Goal: Transaction & Acquisition: Purchase product/service

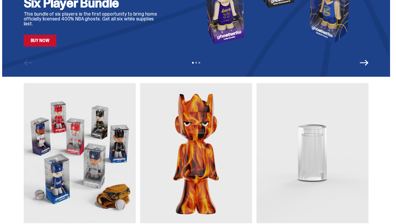
scroll to position [56, 0]
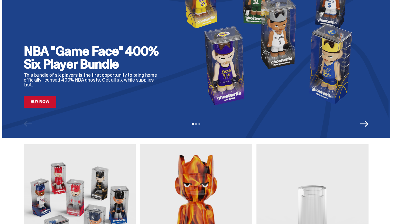
click at [42, 101] on link "Buy Now" at bounding box center [40, 102] width 33 height 12
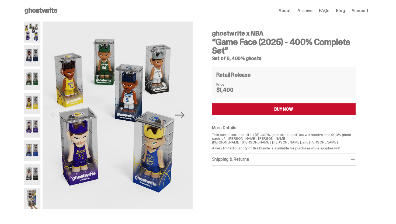
click at [31, 11] on use at bounding box center [40, 11] width 33 height 6
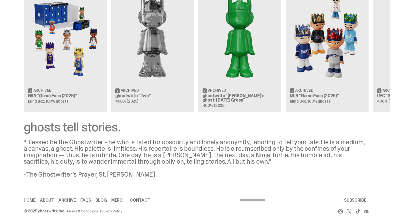
scroll to position [540, 0]
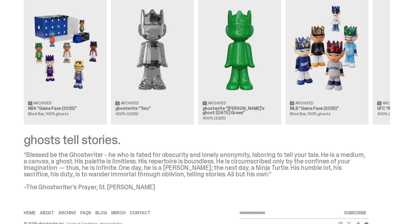
click at [61, 31] on div "Clearing Price: $500 Archived NBA “Game Face (2025)” Blind Box, 100% ghosts Cle…" at bounding box center [195, 57] width 387 height 133
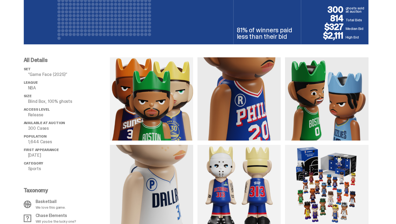
scroll to position [483, 0]
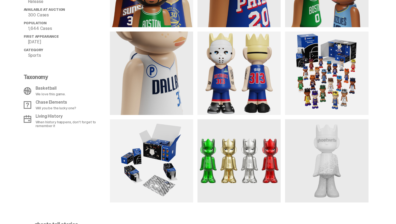
click at [342, 74] on img at bounding box center [326, 72] width 83 height 83
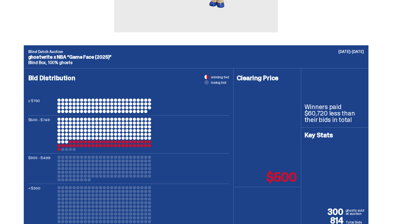
scroll to position [0, 0]
